Goal: Task Accomplishment & Management: Manage account settings

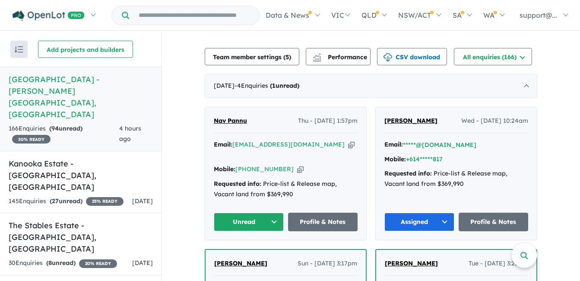
scroll to position [302, 0]
click at [94, 151] on link "Kanooka Estate - [GEOGRAPHIC_DATA] , [GEOGRAPHIC_DATA] 145 Enquir ies ( 27 unre…" at bounding box center [81, 182] width 162 height 63
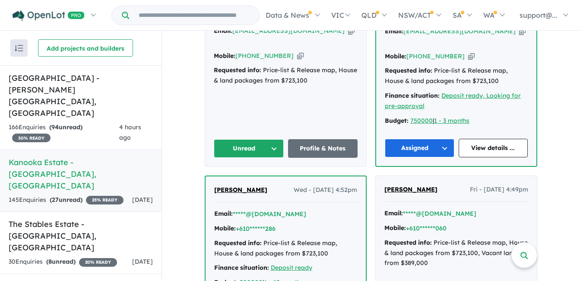
scroll to position [342, 0]
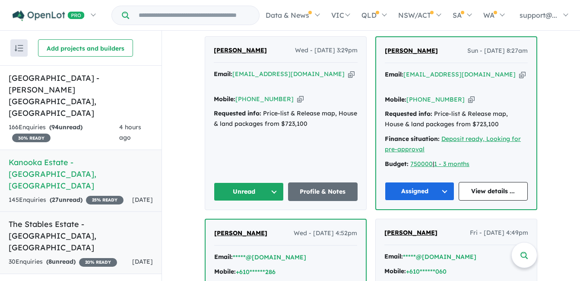
click at [105, 211] on link "The Stables Estate - [GEOGRAPHIC_DATA] , [GEOGRAPHIC_DATA] 30 Enquir ies ( 8 un…" at bounding box center [81, 242] width 162 height 63
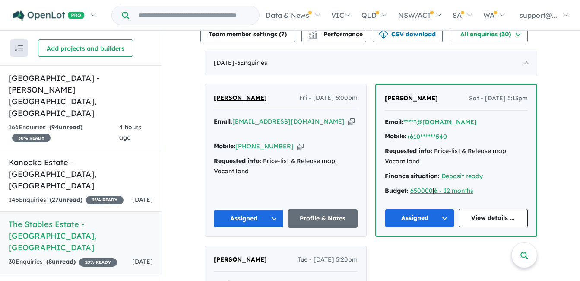
scroll to position [176, 0]
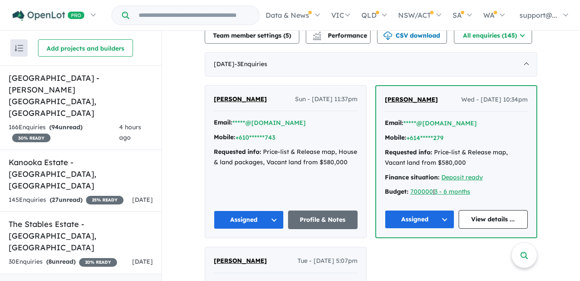
scroll to position [302, 0]
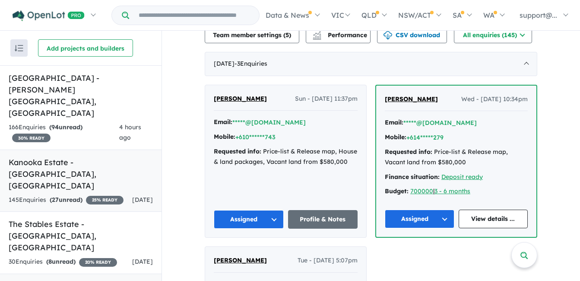
click at [92, 195] on div "145 Enquir ies ( 27 unread) 25 % READY" at bounding box center [66, 200] width 115 height 10
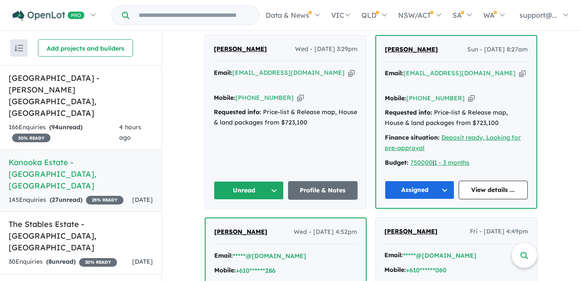
scroll to position [346, 0]
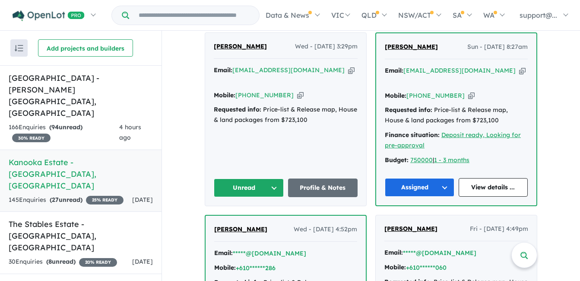
click at [348, 72] on icon "button" at bounding box center [351, 70] width 6 height 9
click at [297, 91] on icon "button" at bounding box center [300, 95] width 6 height 9
click at [256, 178] on button "Unread" at bounding box center [249, 187] width 70 height 19
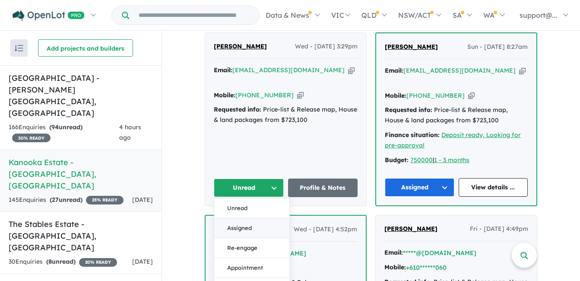
click at [252, 218] on button "Assigned" at bounding box center [251, 228] width 75 height 20
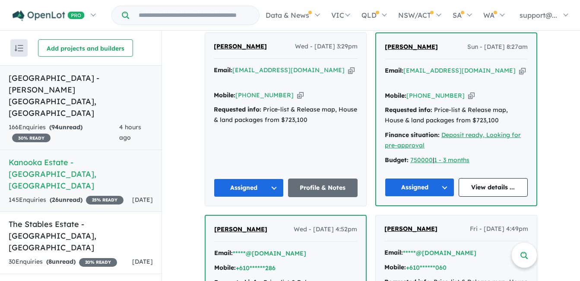
click at [80, 123] on strong "( 94 unread)" at bounding box center [65, 127] width 33 height 8
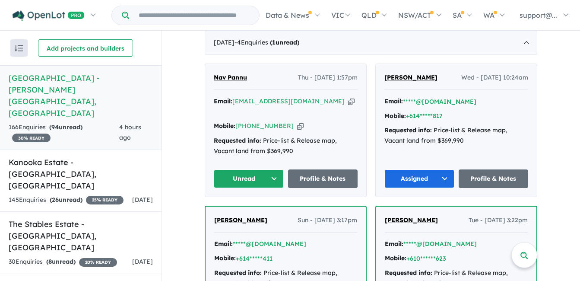
scroll to position [346, 0]
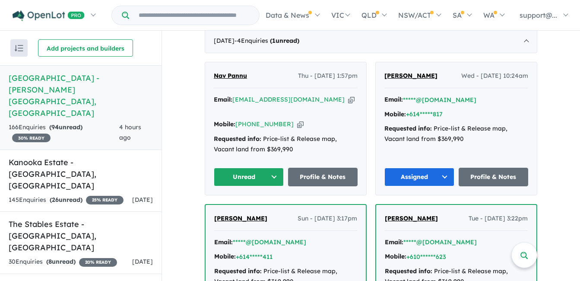
click at [348, 95] on icon "button" at bounding box center [351, 99] width 6 height 9
click at [297, 120] on icon "button" at bounding box center [300, 124] width 6 height 9
click at [234, 168] on button "Unread" at bounding box center [249, 177] width 70 height 19
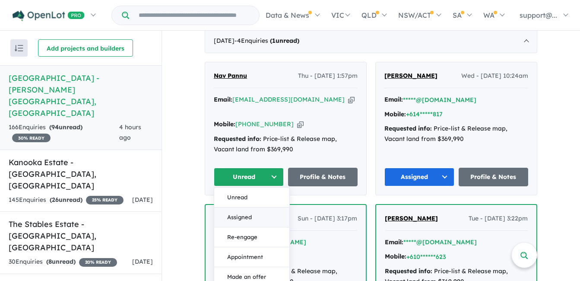
click at [243, 207] on button "Assigned" at bounding box center [251, 217] width 75 height 20
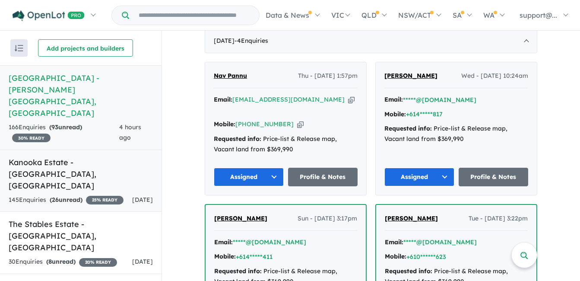
click at [91, 195] on div "145 Enquir ies ( 26 unread) 25 % READY" at bounding box center [66, 200] width 115 height 10
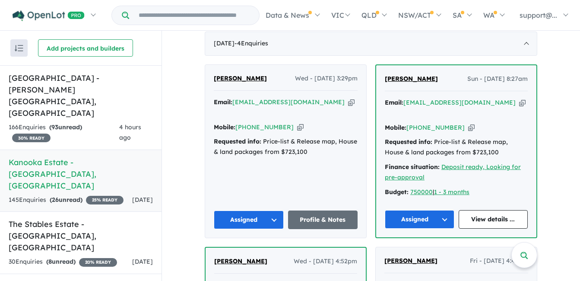
scroll to position [385, 0]
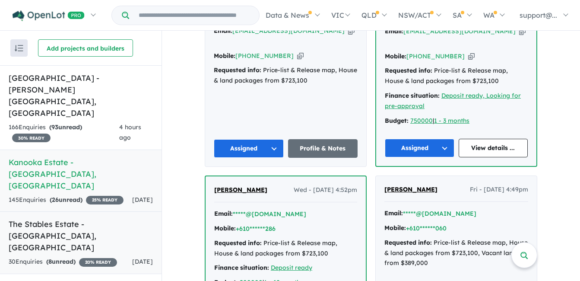
click at [113, 257] on div "30 Enquir ies ( 8 unread) 20 % READY" at bounding box center [63, 262] width 108 height 10
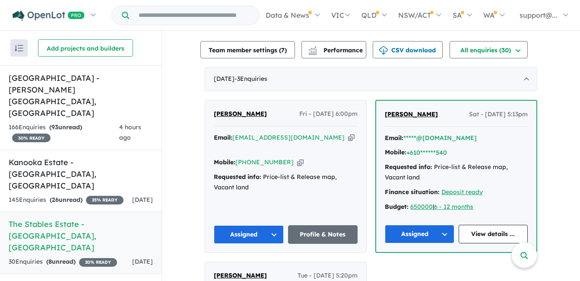
scroll to position [219, 0]
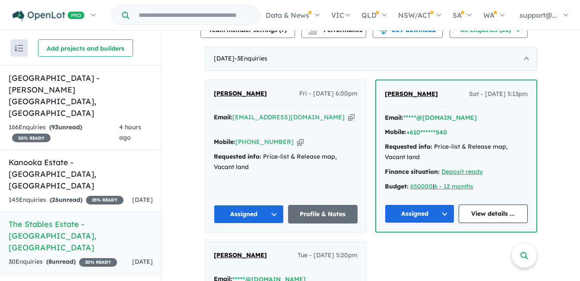
click at [251, 209] on button "Assigned" at bounding box center [249, 214] width 70 height 19
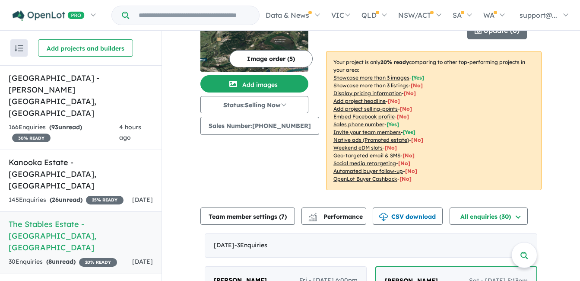
scroll to position [0, 0]
